Goal: Download file/media

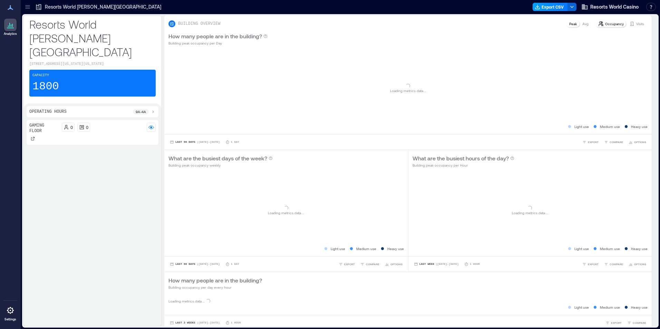
click at [542, 8] on button "Export CSV" at bounding box center [549, 7] width 35 height 8
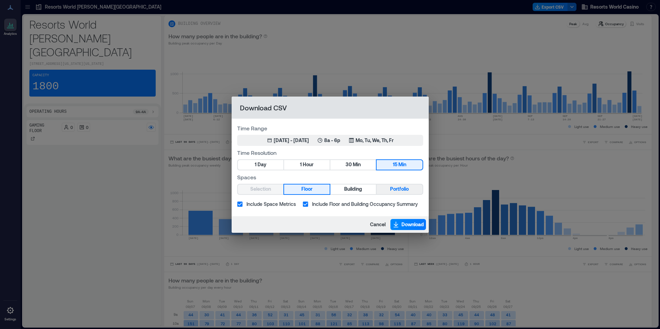
click at [394, 186] on span "Portfolio" at bounding box center [399, 189] width 19 height 9
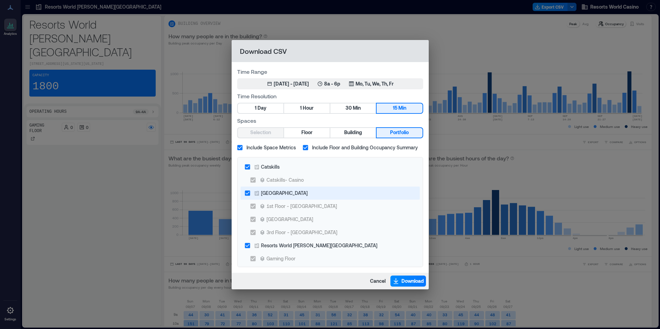
click at [294, 197] on label "[GEOGRAPHIC_DATA]" at bounding box center [325, 193] width 169 height 13
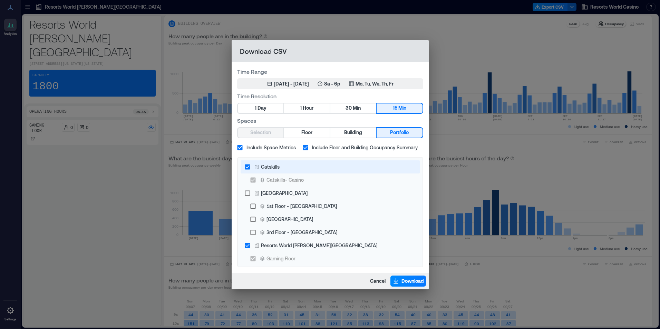
click at [289, 171] on label "Catskills" at bounding box center [325, 166] width 169 height 13
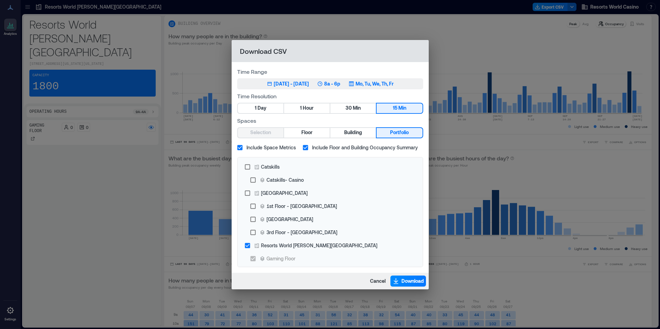
click at [354, 83] on icon "button" at bounding box center [351, 84] width 6 height 6
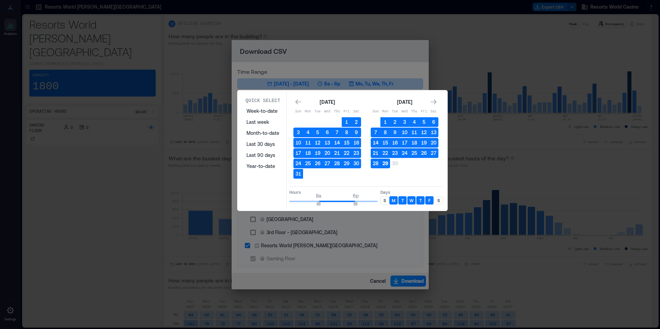
click at [384, 166] on button "29" at bounding box center [385, 164] width 10 height 10
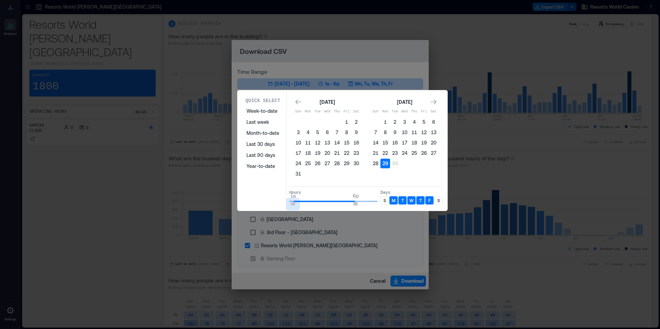
type input "*"
drag, startPoint x: 318, startPoint y: 203, endPoint x: 286, endPoint y: 201, distance: 31.8
click at [286, 201] on div "Quick Select Week-to-date Last week Month-to-date Last 30 days Last 90 days Yea…" at bounding box center [342, 151] width 206 height 118
type input "*"
drag, startPoint x: 327, startPoint y: 203, endPoint x: 304, endPoint y: 203, distance: 22.4
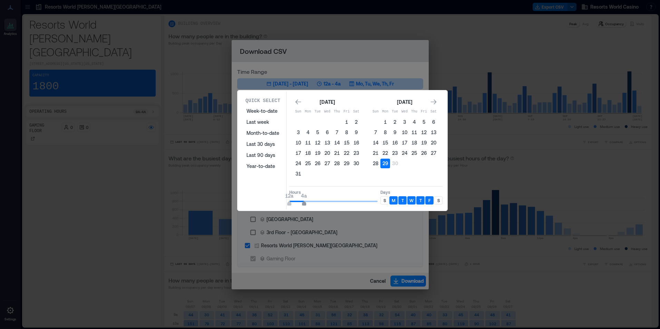
click at [304, 203] on span "12a 4a" at bounding box center [333, 201] width 88 height 10
click at [381, 203] on div "S" at bounding box center [384, 200] width 8 height 8
click at [439, 203] on p "S" at bounding box center [438, 201] width 2 height 6
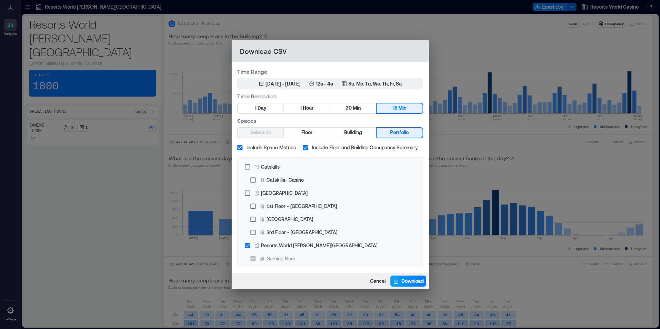
click at [407, 282] on span "Download" at bounding box center [412, 281] width 22 height 7
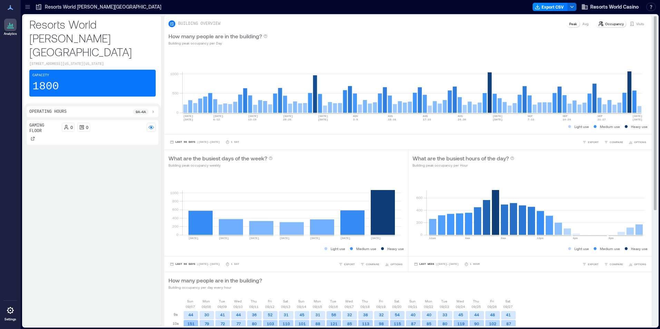
click at [406, 33] on div "How many people are in the building? Building peak occupancy per Day" at bounding box center [407, 39] width 479 height 14
click at [542, 9] on button "Export CSV" at bounding box center [549, 7] width 35 height 8
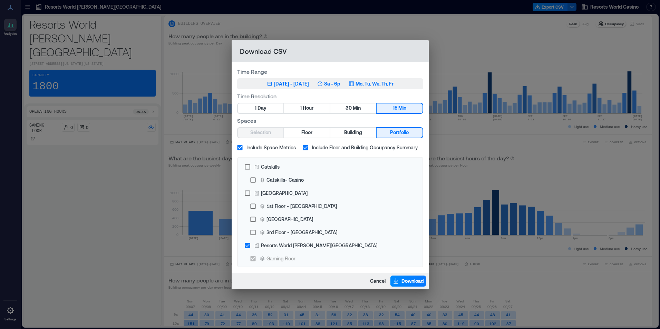
click at [353, 84] on icon "button" at bounding box center [351, 83] width 4 height 4
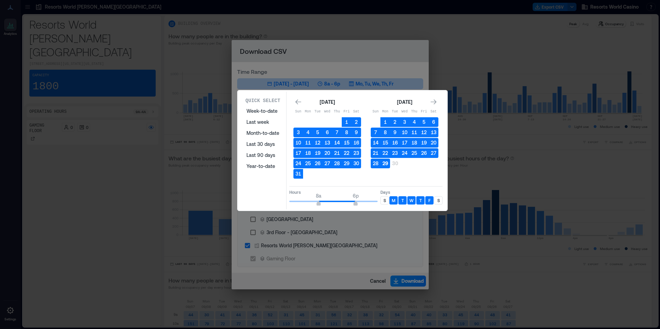
click at [385, 165] on button "29" at bounding box center [385, 164] width 10 height 10
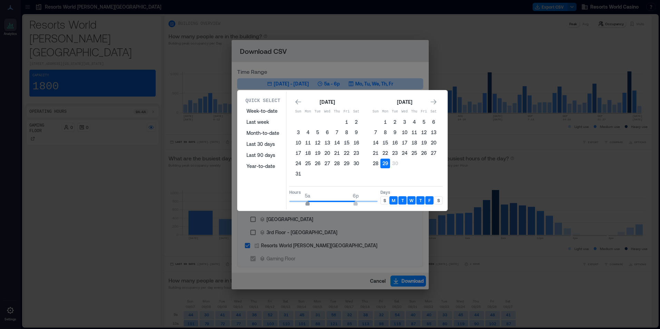
type input "*"
drag, startPoint x: 319, startPoint y: 200, endPoint x: 304, endPoint y: 200, distance: 14.8
click at [304, 199] on span "4a" at bounding box center [304, 196] width 6 height 7
type input "**"
drag, startPoint x: 356, startPoint y: 199, endPoint x: 393, endPoint y: 203, distance: 37.1
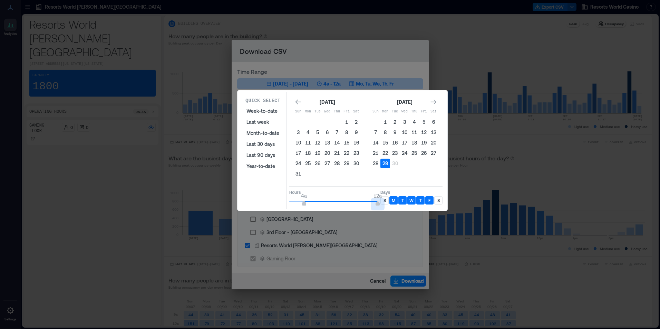
click at [393, 203] on div "Hours 4a 12a Days S M T W T F S" at bounding box center [365, 196] width 153 height 20
click at [386, 200] on div "S" at bounding box center [384, 200] width 8 height 8
click at [439, 203] on div "S" at bounding box center [438, 200] width 8 height 8
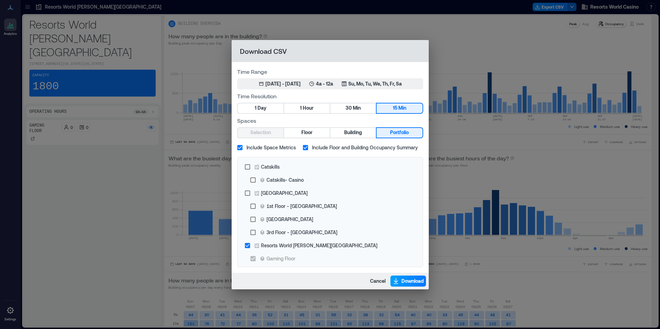
click at [420, 280] on span "Download" at bounding box center [412, 281] width 22 height 7
